Goal: Complete application form

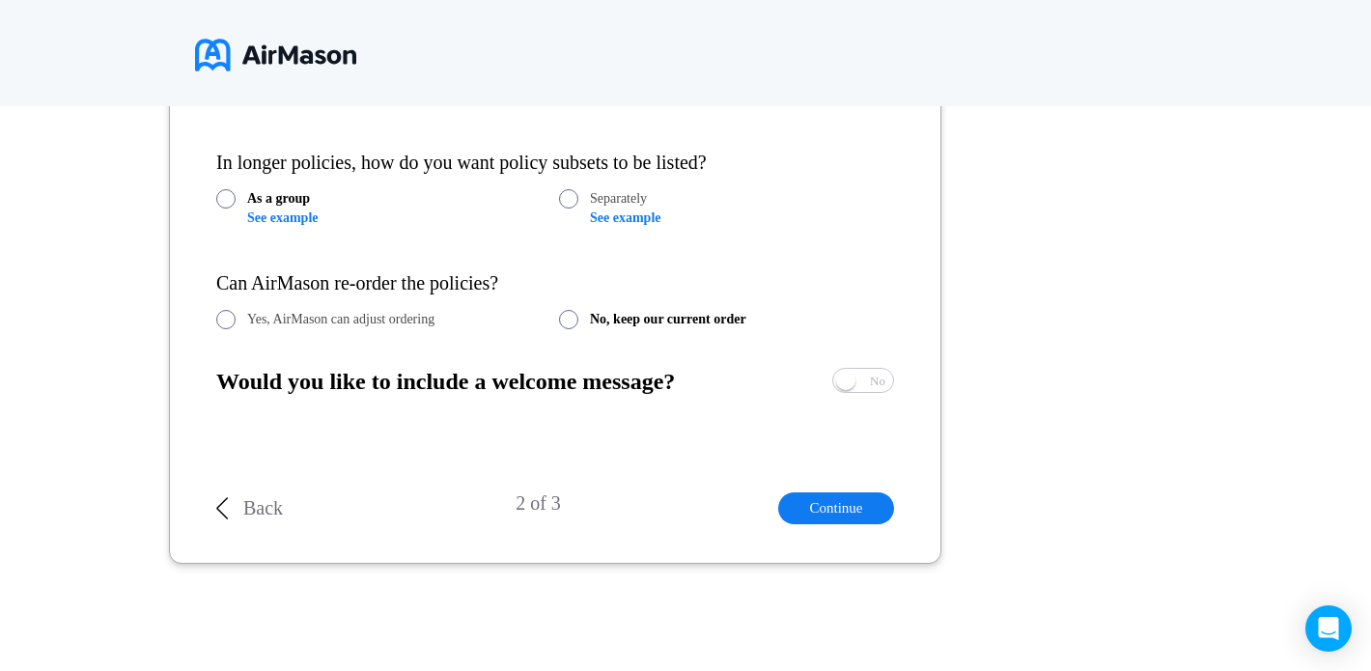
scroll to position [1428, 0]
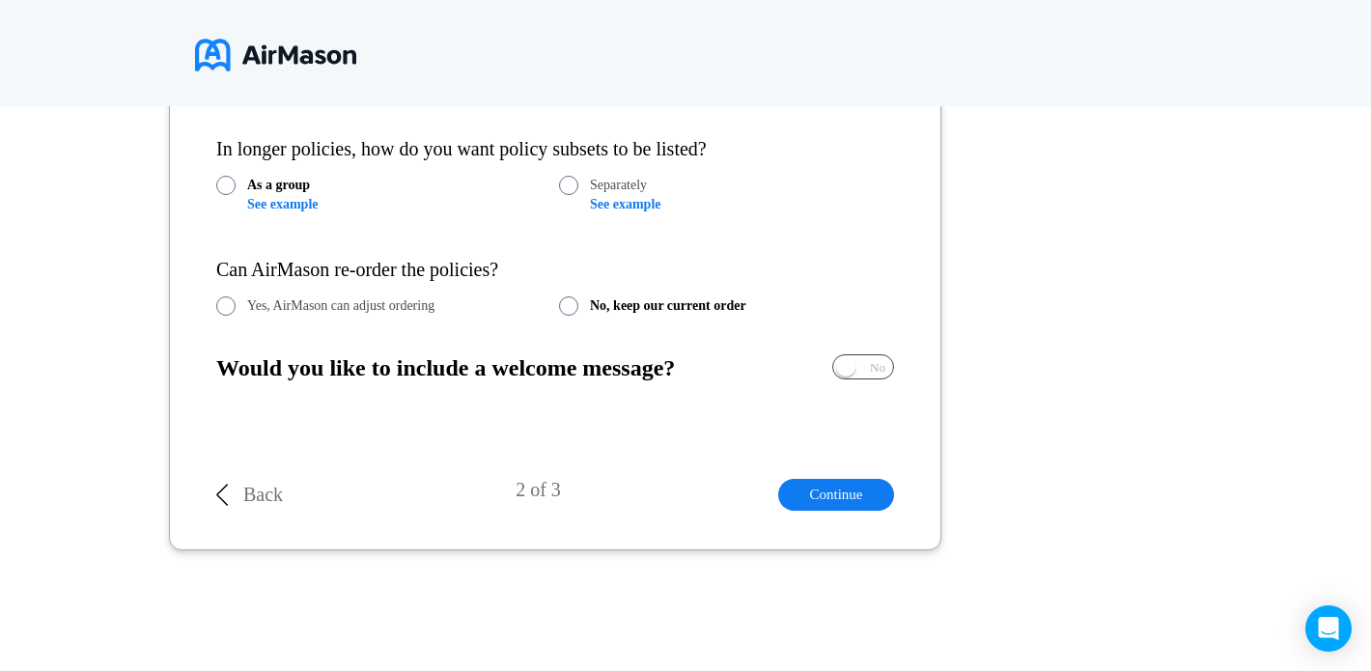
click at [857, 367] on span "Yes No" at bounding box center [863, 366] width 60 height 23
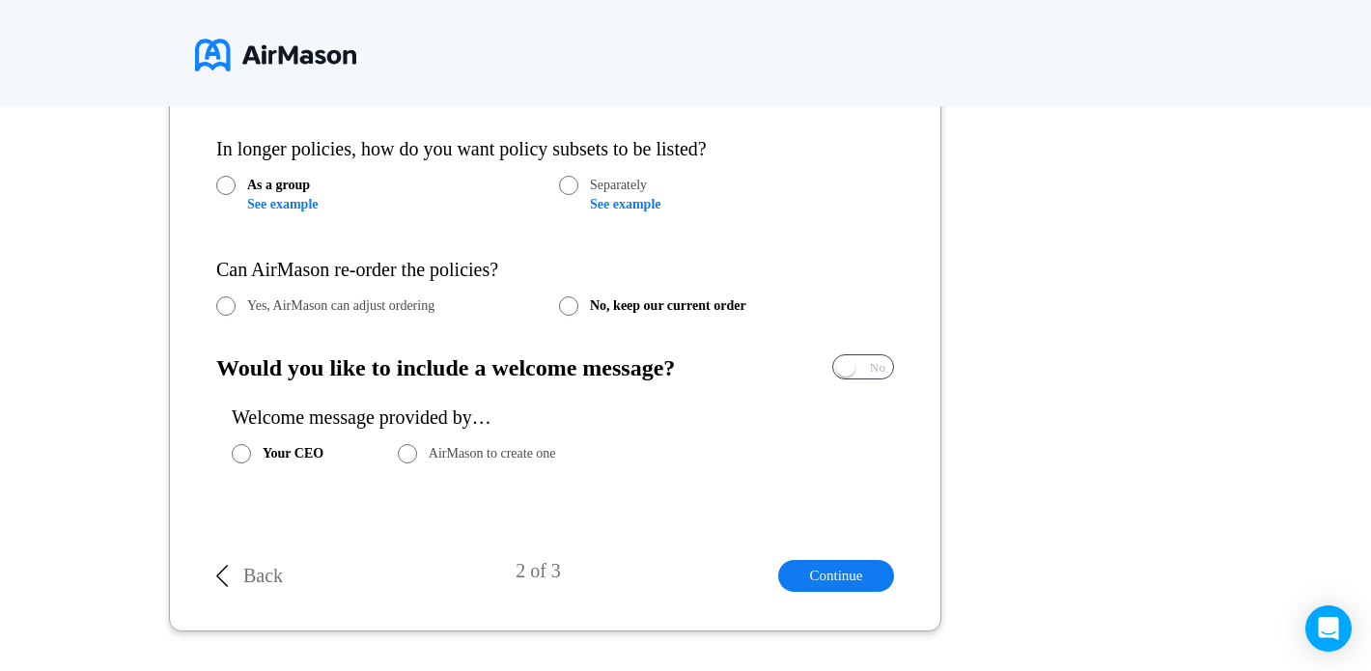
click at [815, 367] on span "Yes" at bounding box center [805, 367] width 18 height 13
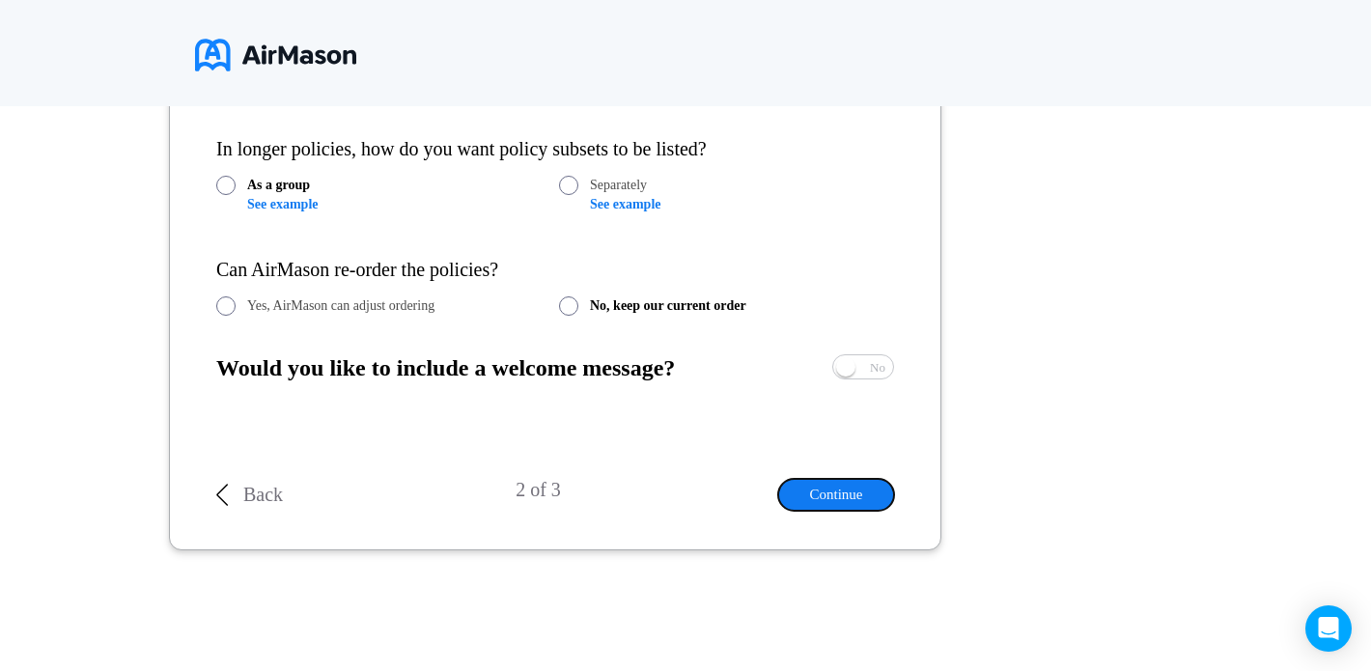
click at [838, 492] on button "Continue" at bounding box center [836, 495] width 116 height 32
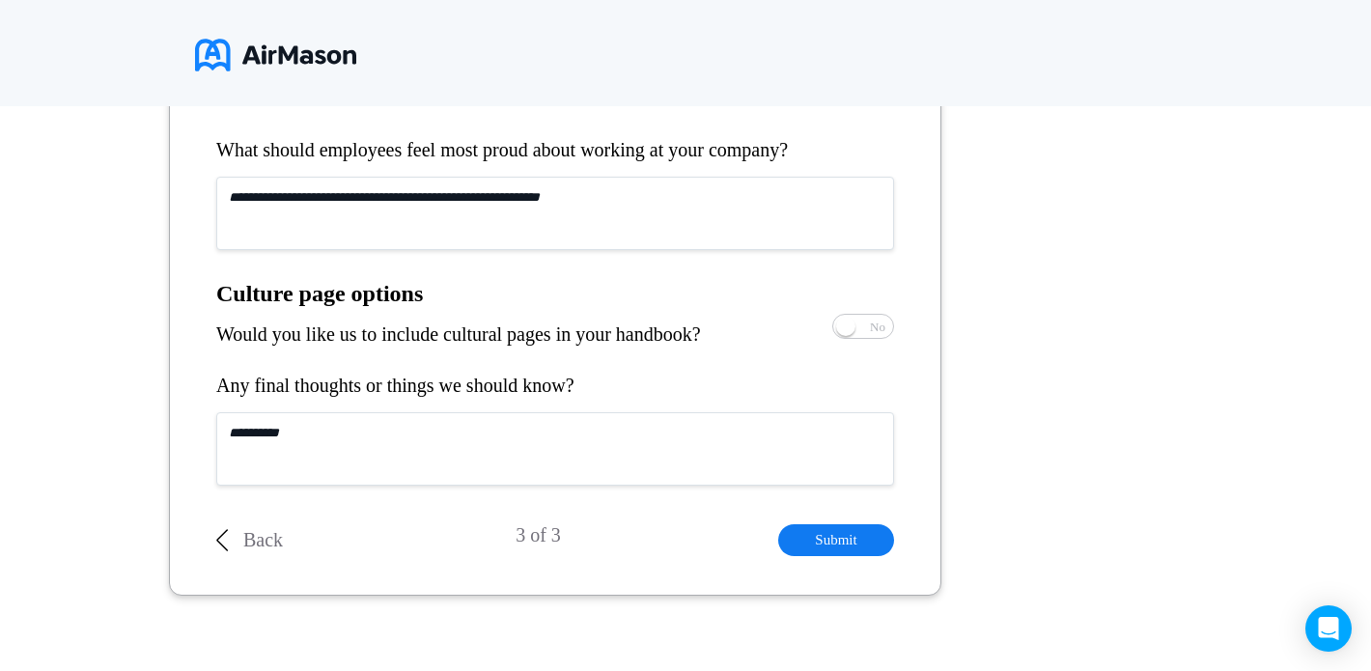
scroll to position [1174, 0]
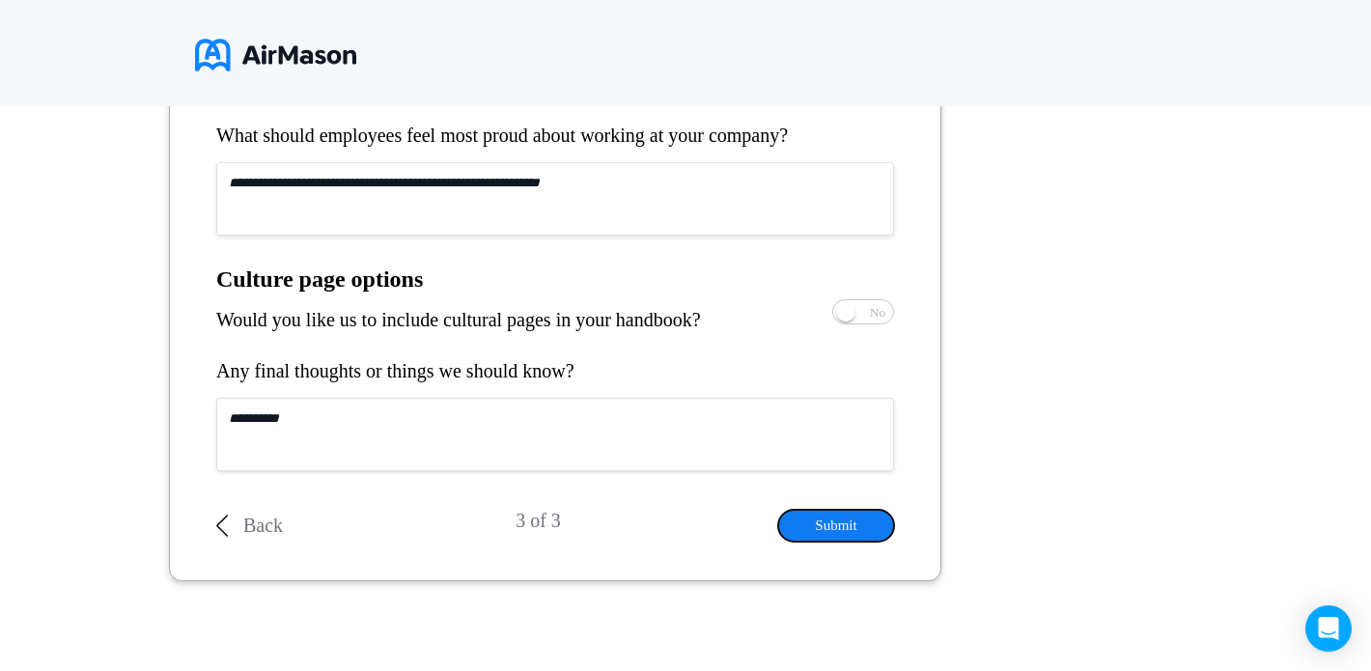
click at [848, 528] on button "Submit" at bounding box center [836, 526] width 116 height 32
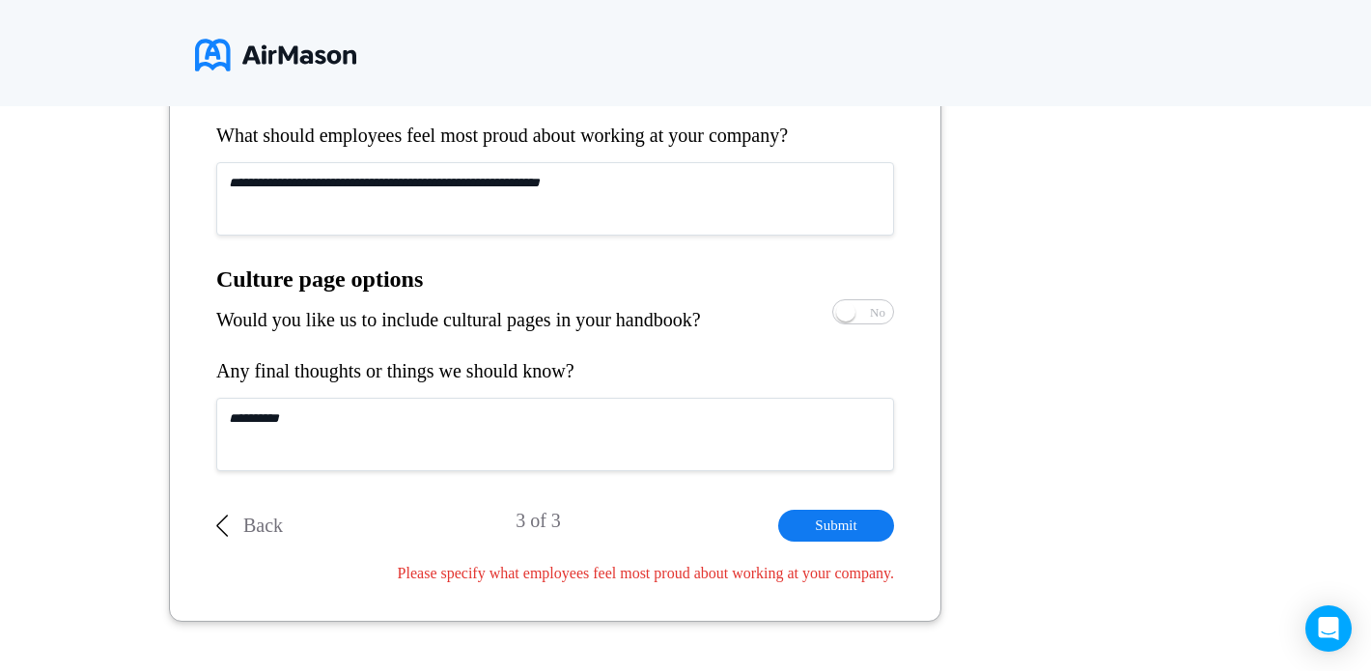
click at [473, 210] on textarea at bounding box center [555, 198] width 678 height 73
type textarea "**"
click at [640, 423] on textarea at bounding box center [555, 434] width 678 height 73
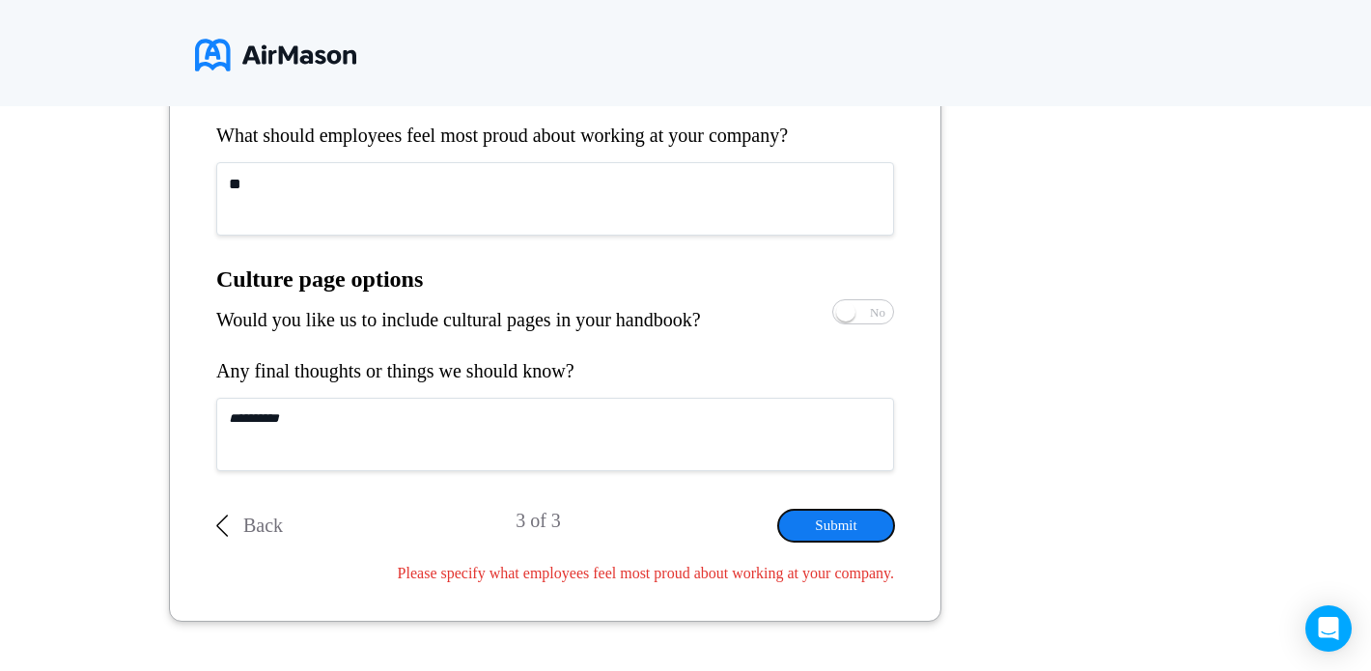
click at [836, 521] on button "Submit" at bounding box center [836, 526] width 116 height 32
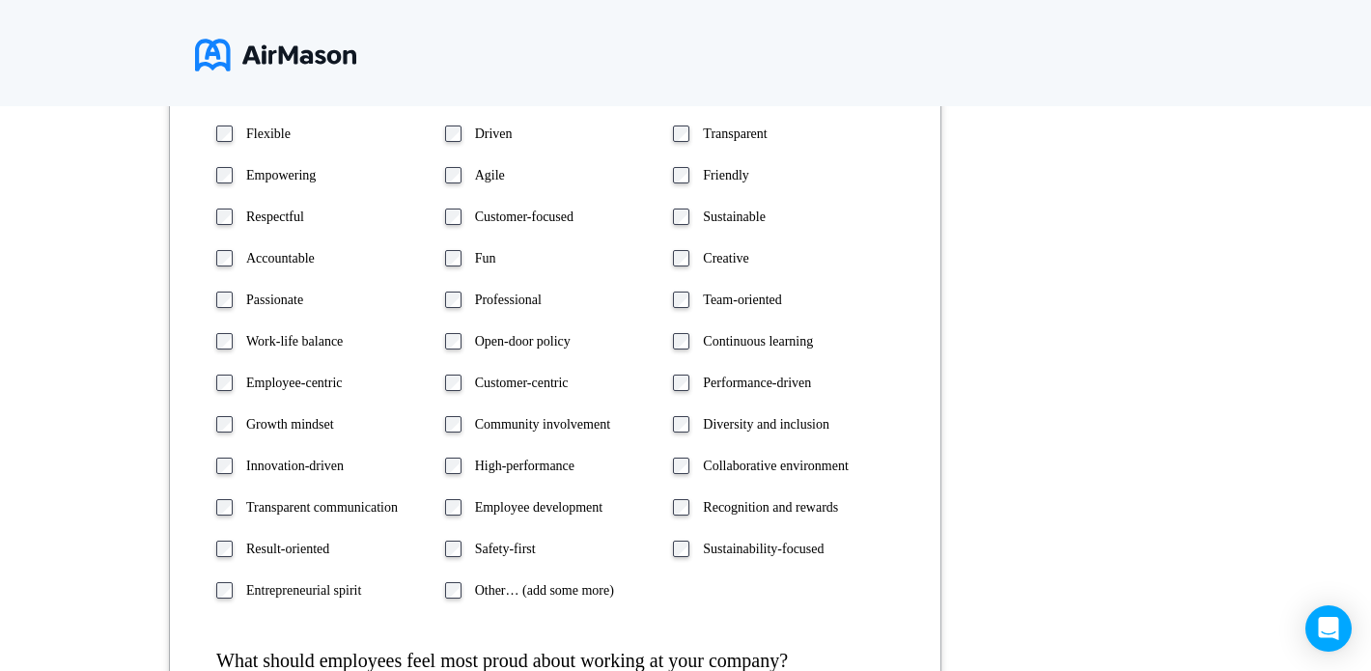
scroll to position [590, 0]
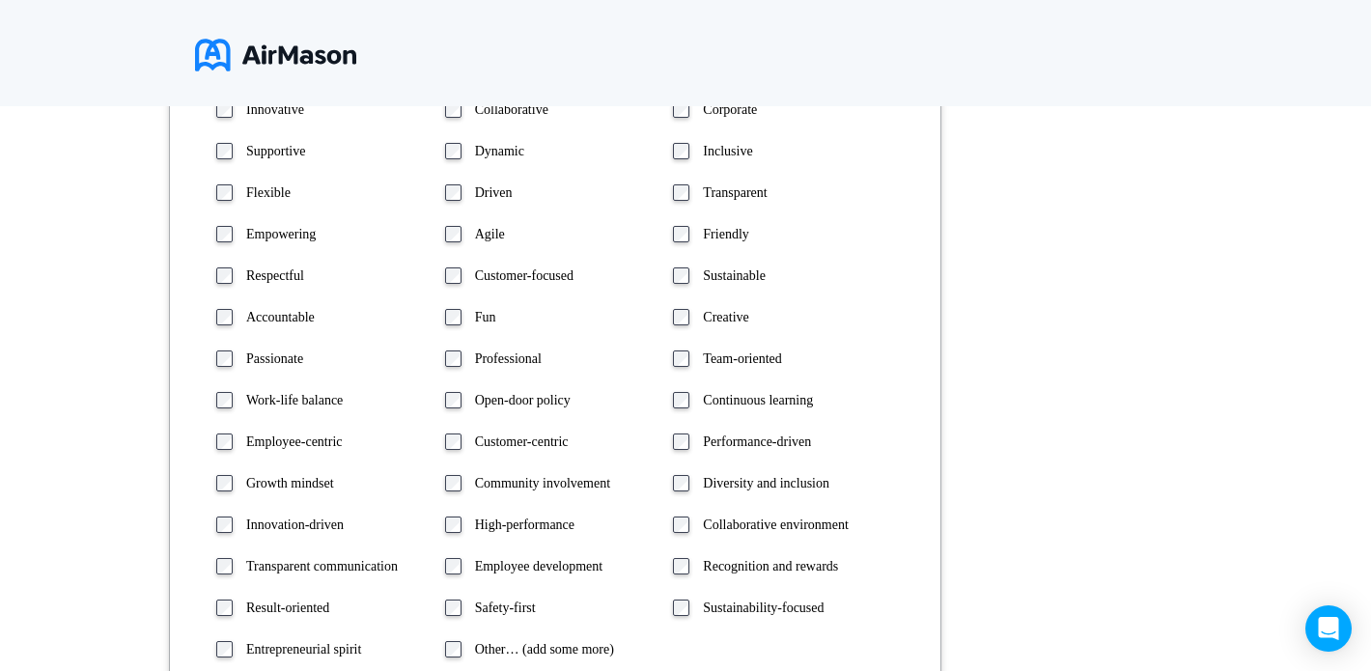
click at [464, 311] on div "Fun" at bounding box center [555, 317] width 221 height 18
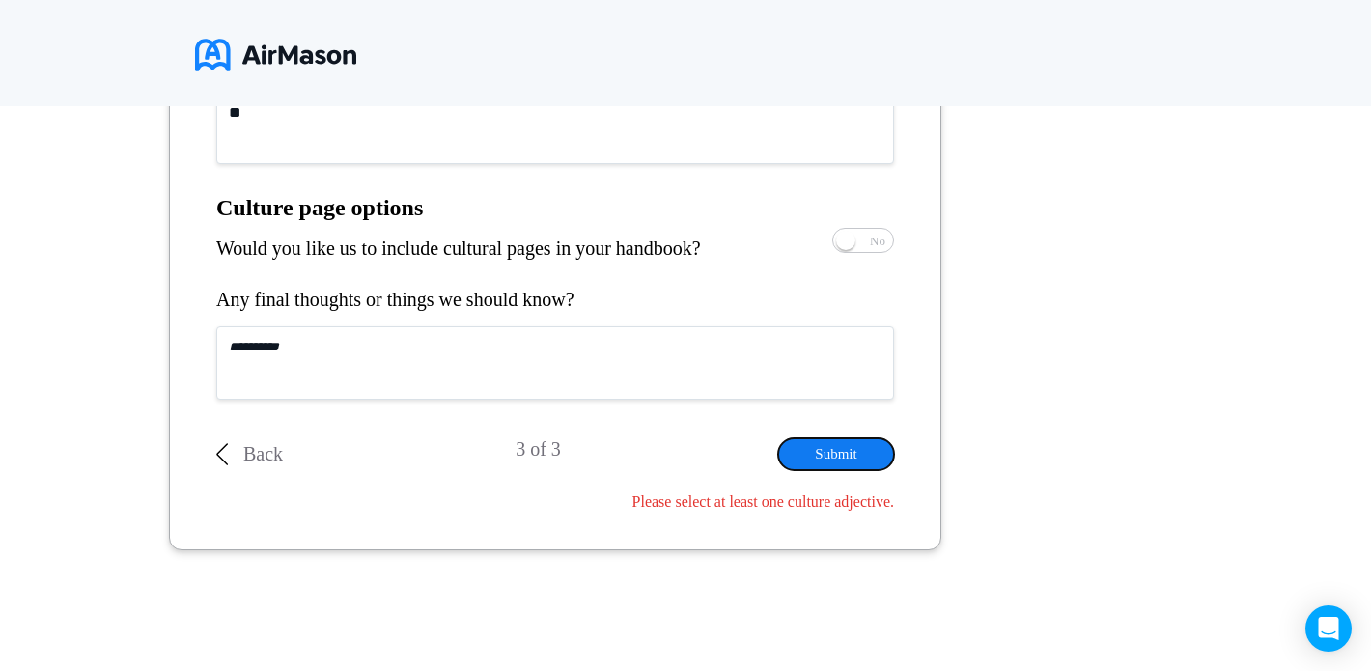
click at [827, 448] on button "Submit" at bounding box center [836, 454] width 116 height 32
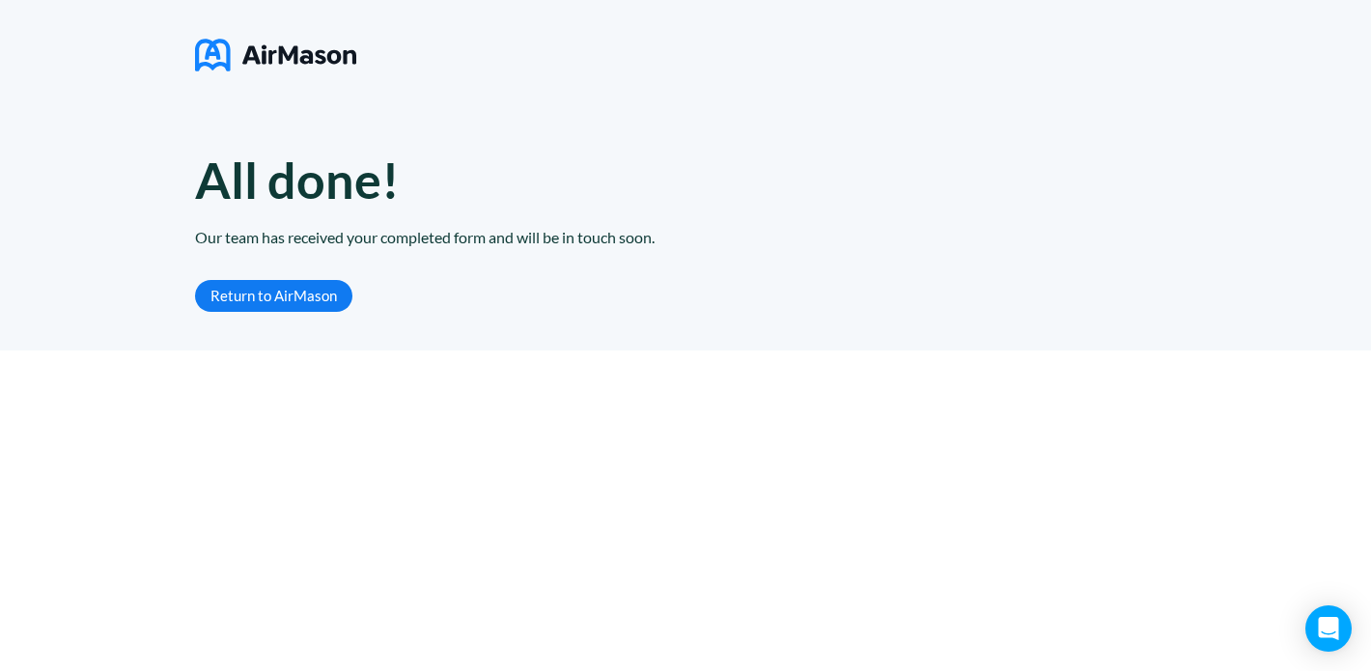
scroll to position [0, 0]
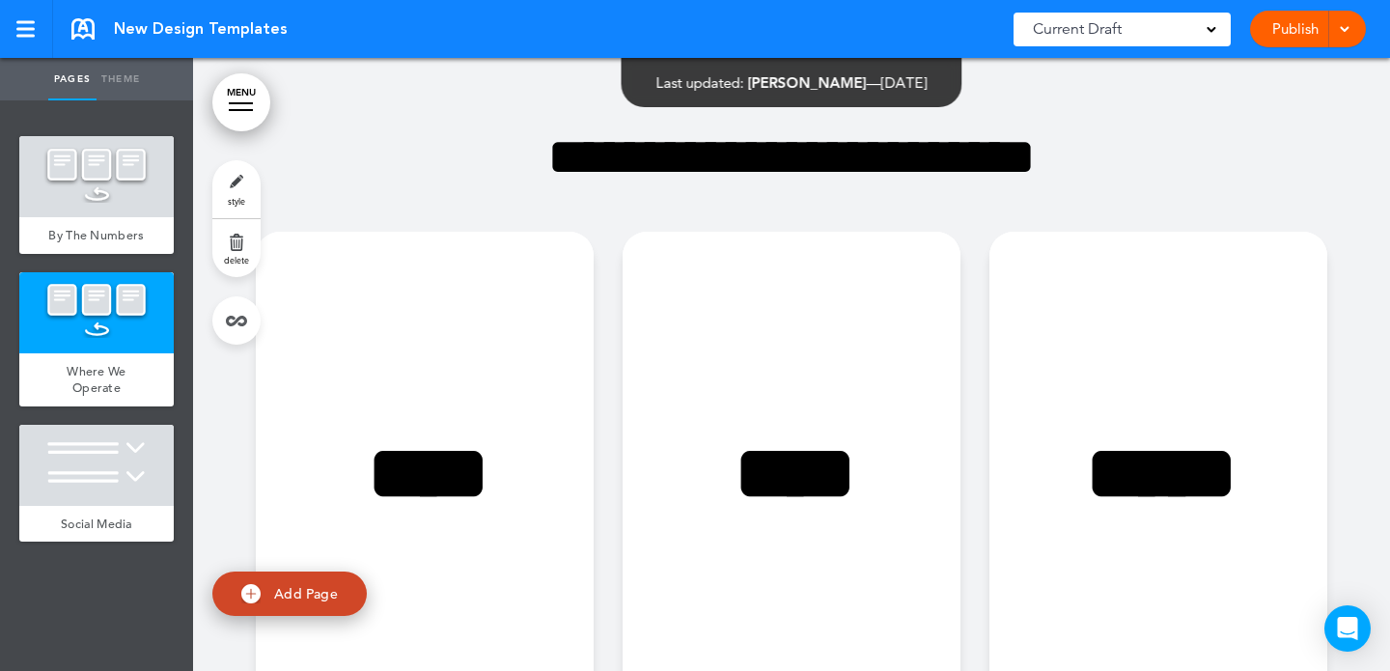
scroll to position [1611, 0]
